Goal: Find specific page/section: Find specific page/section

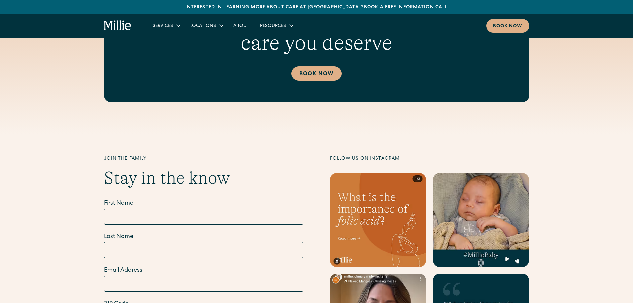
scroll to position [2533, 0]
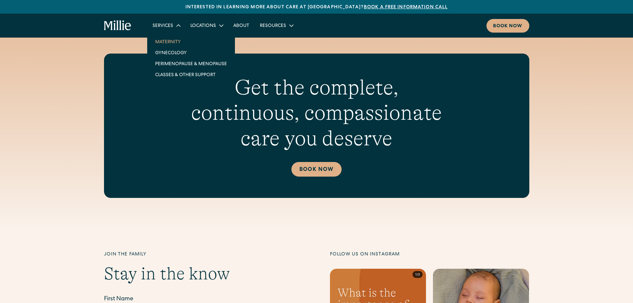
click at [174, 40] on link "Maternity" at bounding box center [191, 41] width 82 height 11
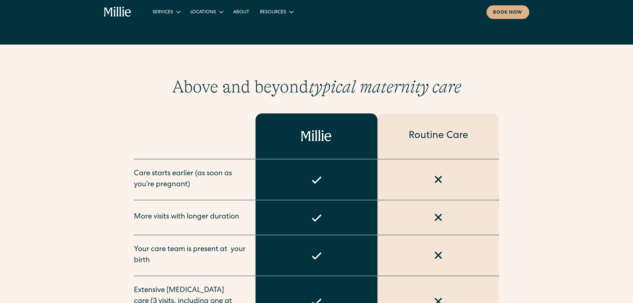
scroll to position [266, 0]
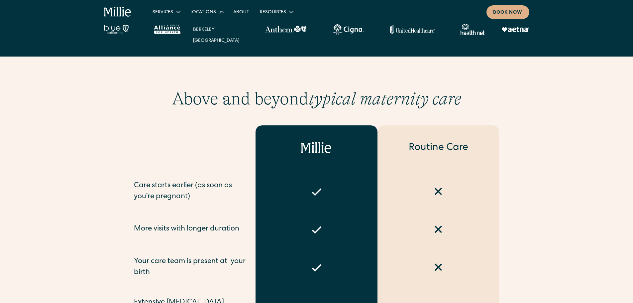
click at [215, 11] on div "Locations" at bounding box center [203, 12] width 26 height 7
click at [208, 11] on div "Locations" at bounding box center [203, 12] width 26 height 7
click at [203, 29] on link "Berkeley" at bounding box center [216, 28] width 57 height 11
